Goal: Transaction & Acquisition: Download file/media

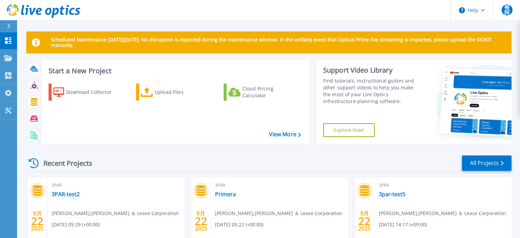
drag, startPoint x: 91, startPoint y: 48, endPoint x: 52, endPoint y: 40, distance: 39.7
click at [52, 40] on p "Scheduled Maintenance [DATE][DATE]: No disruption is expected during the mainte…" at bounding box center [278, 42] width 455 height 11
copy p "Scheduled Maintenance [DATE][DATE]: No disruption is expected during the mainte…"
click at [51, 26] on div at bounding box center [51, 26] width 0 height 0
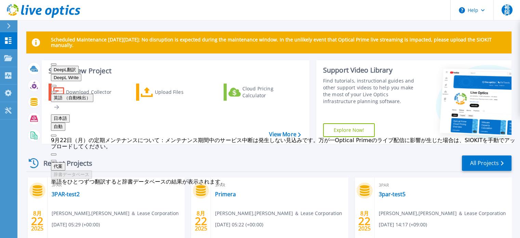
click at [56, 91] on button at bounding box center [53, 92] width 5 height 2
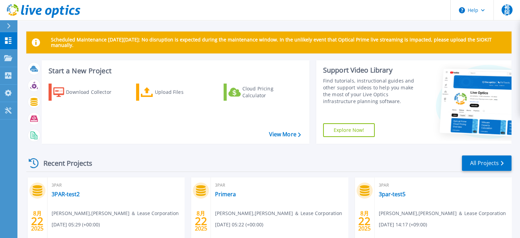
click at [197, 56] on div "Scheduled Maintenance on Monday 22nd September: No disruption is expected durin…" at bounding box center [269, 209] width 486 height 356
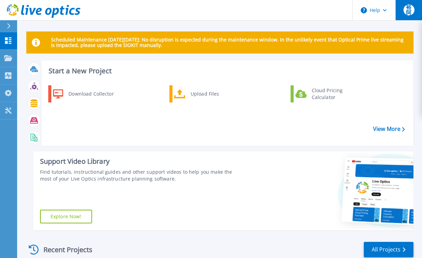
click at [411, 9] on span "裕阿" at bounding box center [408, 9] width 11 height 11
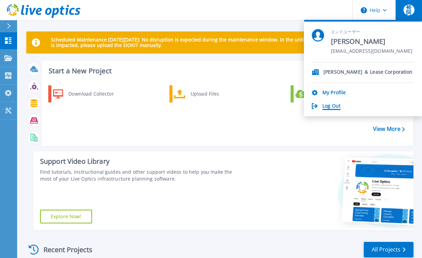
click at [333, 106] on link "Log Out" at bounding box center [331, 106] width 18 height 7
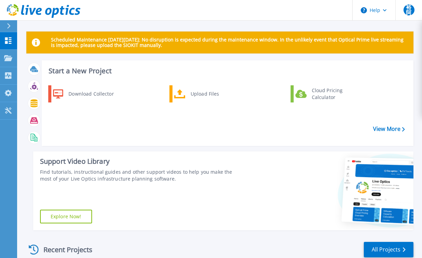
click at [30, 156] on div "Start a New Project Download Collector Upload Files Cloud Pricing Calculator Vi…" at bounding box center [219, 147] width 387 height 175
click at [103, 95] on div "Download Collector" at bounding box center [91, 94] width 52 height 14
click at [100, 93] on div "Download Collector" at bounding box center [91, 94] width 52 height 14
